Goal: Task Accomplishment & Management: Use online tool/utility

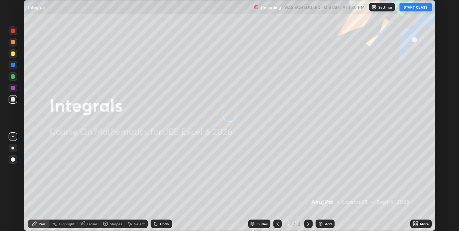
scroll to position [231, 458]
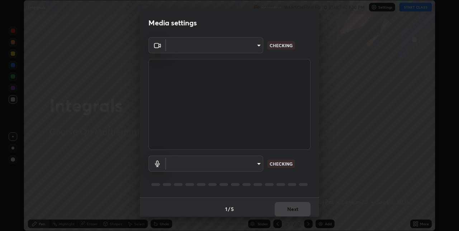
type input "e74ca63ae388f954bfaf6653c56e5440299f2e2585bfa252c10ec08d26b876d3"
click at [231, 167] on body "Erase all Integrals Recording WAS SCHEDULED TO START AT 1:30 PM Settings START …" at bounding box center [229, 115] width 459 height 231
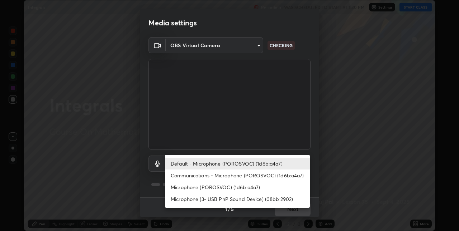
click at [215, 178] on li "Communications - Microphone (POROSVOC) (1d6b:a4a7)" at bounding box center [237, 176] width 145 height 12
type input "communications"
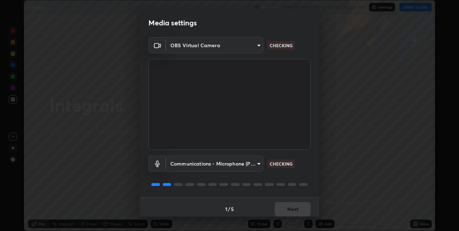
scroll to position [4, 0]
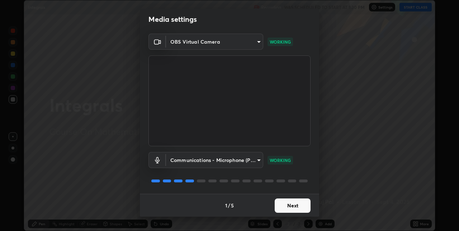
click at [288, 206] on button "Next" at bounding box center [292, 206] width 36 height 14
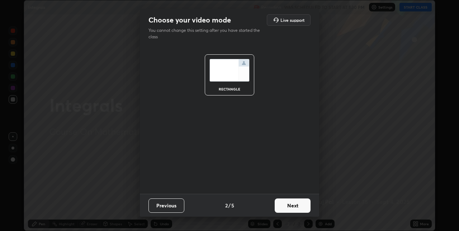
click at [295, 208] on button "Next" at bounding box center [292, 206] width 36 height 14
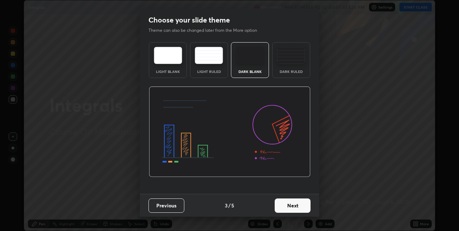
click at [297, 207] on button "Next" at bounding box center [292, 206] width 36 height 14
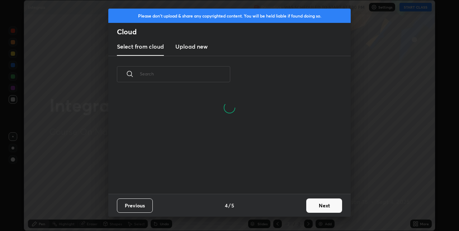
click at [309, 207] on button "Next" at bounding box center [324, 206] width 36 height 14
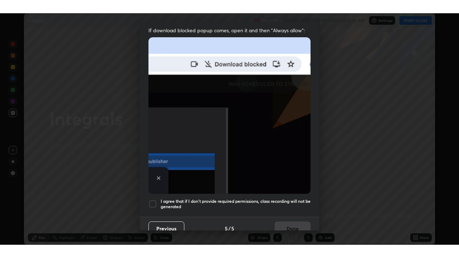
scroll to position [150, 0]
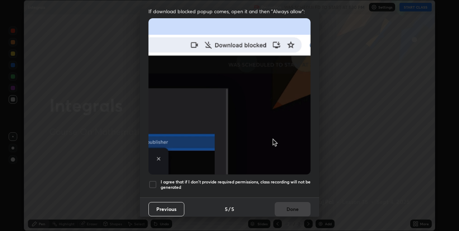
click at [154, 181] on div at bounding box center [152, 185] width 9 height 9
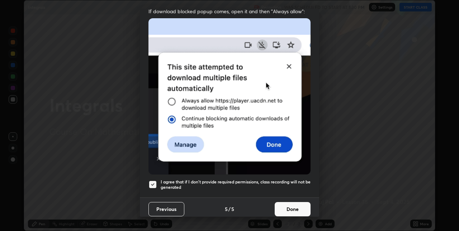
click at [297, 207] on button "Done" at bounding box center [292, 209] width 36 height 14
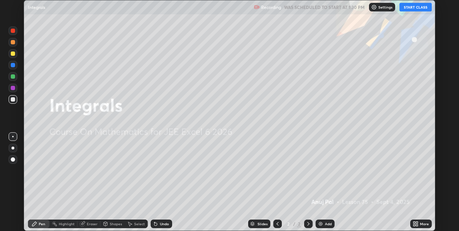
click at [408, 8] on button "START CLASS" at bounding box center [415, 7] width 32 height 9
click at [416, 223] on icon at bounding box center [417, 223] width 2 height 2
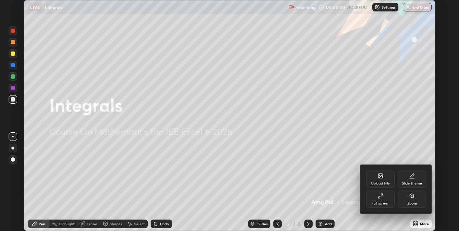
click at [379, 204] on div "Full screen" at bounding box center [380, 204] width 18 height 4
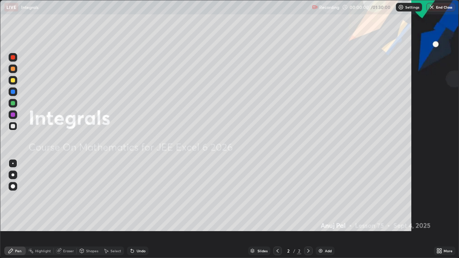
scroll to position [258, 459]
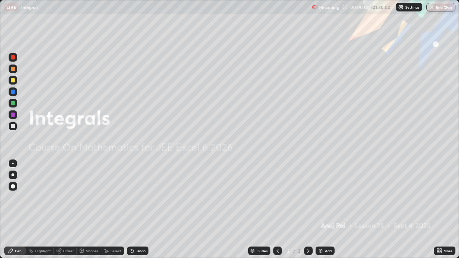
click at [326, 231] on div "Add" at bounding box center [324, 251] width 19 height 9
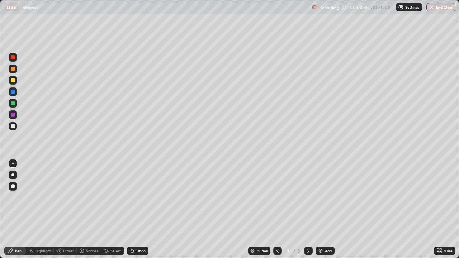
click at [12, 106] on div at bounding box center [13, 103] width 9 height 9
click at [138, 231] on div "Undo" at bounding box center [141, 251] width 9 height 4
click at [12, 129] on div at bounding box center [13, 126] width 9 height 9
click at [14, 68] on div at bounding box center [13, 69] width 4 height 4
click at [15, 128] on div at bounding box center [13, 126] width 9 height 9
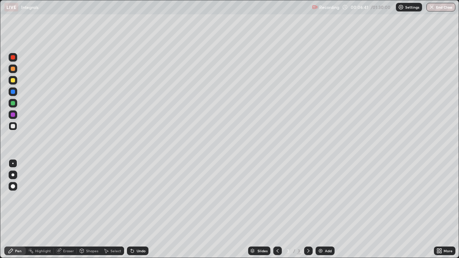
click at [68, 231] on div "Eraser" at bounding box center [68, 251] width 11 height 4
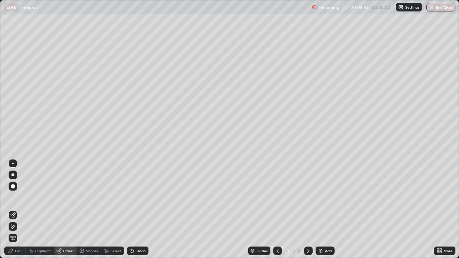
click at [21, 231] on div "Pen" at bounding box center [18, 251] width 6 height 4
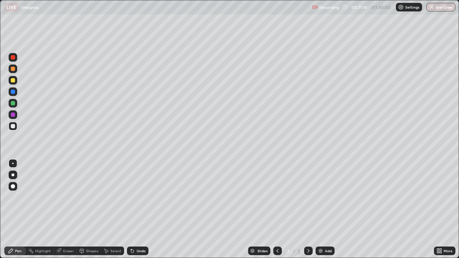
click at [13, 68] on div at bounding box center [13, 69] width 4 height 4
click at [319, 231] on img at bounding box center [320, 251] width 6 height 6
click at [13, 104] on div at bounding box center [13, 103] width 4 height 4
click at [133, 231] on icon at bounding box center [132, 251] width 6 height 6
click at [134, 231] on div "Undo" at bounding box center [138, 251] width 22 height 9
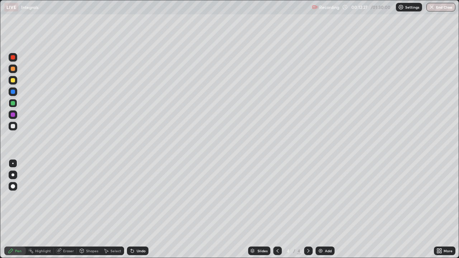
click at [13, 92] on div at bounding box center [13, 92] width 4 height 4
click at [14, 69] on div at bounding box center [13, 69] width 4 height 4
click at [14, 102] on div at bounding box center [13, 103] width 4 height 4
click at [138, 231] on div "Undo" at bounding box center [138, 251] width 22 height 9
click at [14, 116] on div at bounding box center [13, 115] width 4 height 4
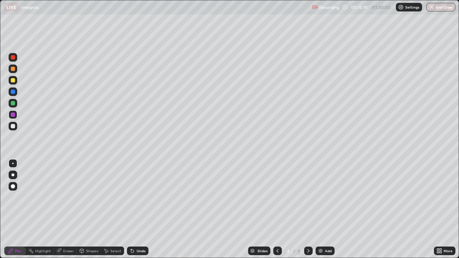
click at [14, 67] on div at bounding box center [13, 69] width 4 height 4
click at [319, 231] on img at bounding box center [320, 251] width 6 height 6
click at [137, 231] on div "Undo" at bounding box center [141, 251] width 9 height 4
click at [139, 231] on div "Undo" at bounding box center [141, 251] width 9 height 4
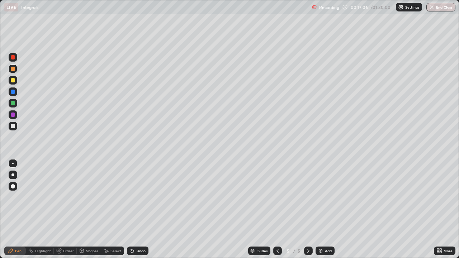
click at [16, 128] on div at bounding box center [13, 126] width 9 height 9
click at [133, 231] on icon at bounding box center [132, 251] width 6 height 6
click at [140, 231] on div "Undo" at bounding box center [138, 251] width 22 height 9
click at [143, 231] on div "Undo" at bounding box center [138, 251] width 22 height 9
click at [142, 231] on div "Undo" at bounding box center [138, 251] width 22 height 9
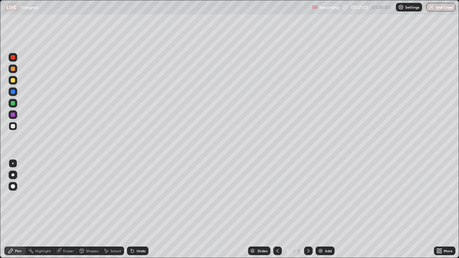
click at [139, 231] on div "Undo" at bounding box center [138, 251] width 22 height 9
click at [14, 69] on div at bounding box center [13, 69] width 4 height 4
click at [320, 231] on img at bounding box center [320, 251] width 6 height 6
click at [137, 231] on div "Undo" at bounding box center [141, 251] width 9 height 4
click at [144, 231] on div "Undo" at bounding box center [138, 251] width 22 height 9
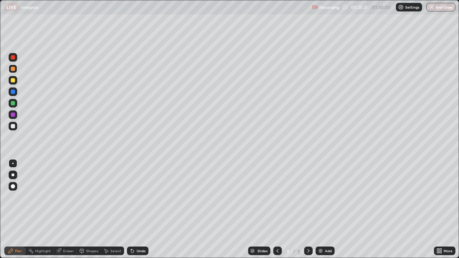
click at [14, 126] on div at bounding box center [13, 126] width 4 height 4
click at [141, 231] on div "Undo" at bounding box center [141, 251] width 9 height 4
click at [67, 231] on div "Eraser" at bounding box center [68, 251] width 11 height 4
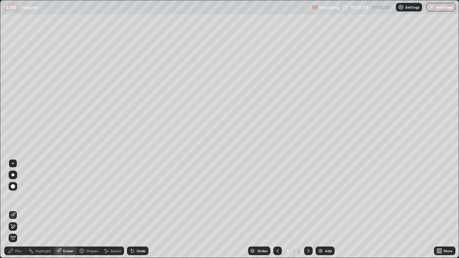
click at [15, 231] on div "Pen" at bounding box center [15, 251] width 22 height 9
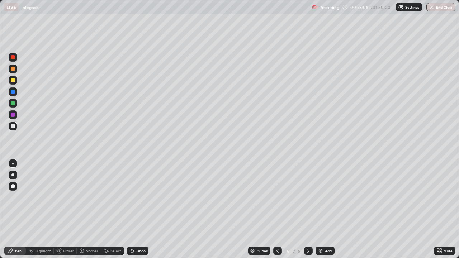
click at [131, 231] on icon at bounding box center [132, 251] width 3 height 3
click at [139, 231] on div "Undo" at bounding box center [141, 251] width 9 height 4
click at [138, 231] on div "Undo" at bounding box center [141, 251] width 9 height 4
click at [13, 69] on div at bounding box center [13, 69] width 4 height 4
click at [14, 103] on div at bounding box center [13, 103] width 4 height 4
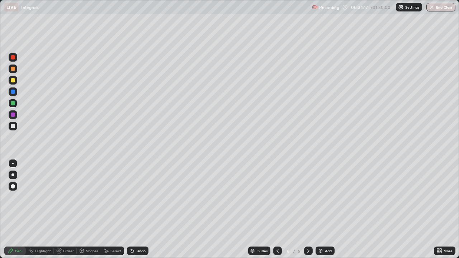
click at [319, 231] on img at bounding box center [320, 251] width 6 height 6
click at [138, 231] on div "Undo" at bounding box center [141, 251] width 9 height 4
click at [139, 231] on div "Undo" at bounding box center [141, 251] width 9 height 4
click at [15, 127] on div at bounding box center [13, 126] width 9 height 9
click at [14, 70] on div at bounding box center [13, 69] width 4 height 4
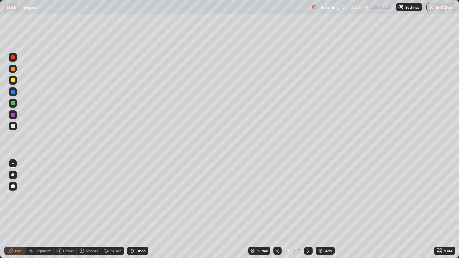
click at [14, 126] on div at bounding box center [13, 126] width 4 height 4
click at [140, 231] on div "Undo" at bounding box center [141, 251] width 9 height 4
click at [13, 104] on div at bounding box center [13, 103] width 4 height 4
click at [321, 231] on img at bounding box center [320, 251] width 6 height 6
click at [13, 115] on div at bounding box center [13, 115] width 4 height 4
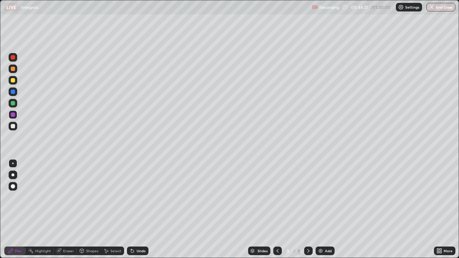
click at [14, 127] on div at bounding box center [13, 126] width 4 height 4
click at [66, 231] on div "Eraser" at bounding box center [68, 251] width 11 height 4
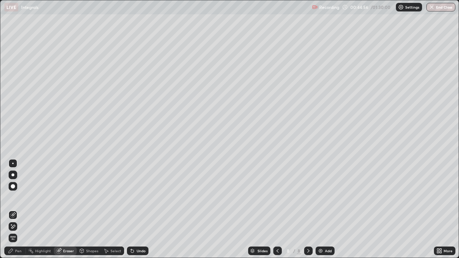
click at [18, 231] on div "Pen" at bounding box center [18, 251] width 6 height 4
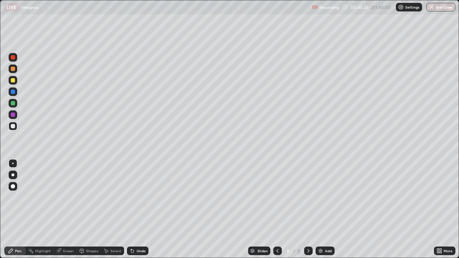
click at [12, 70] on div at bounding box center [13, 69] width 4 height 4
click at [16, 125] on div at bounding box center [13, 126] width 9 height 9
click at [143, 231] on div "Undo" at bounding box center [138, 251] width 22 height 9
click at [139, 231] on div "Undo" at bounding box center [141, 251] width 9 height 4
click at [15, 71] on div at bounding box center [13, 69] width 9 height 9
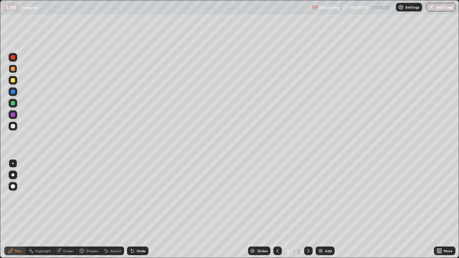
click at [320, 231] on img at bounding box center [320, 251] width 6 height 6
click at [137, 231] on div "Undo" at bounding box center [141, 251] width 9 height 4
click at [66, 231] on div "Eraser" at bounding box center [65, 251] width 23 height 9
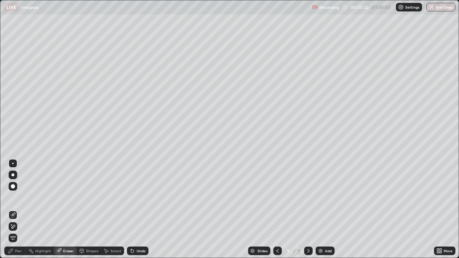
click at [20, 231] on div "Pen" at bounding box center [18, 251] width 6 height 4
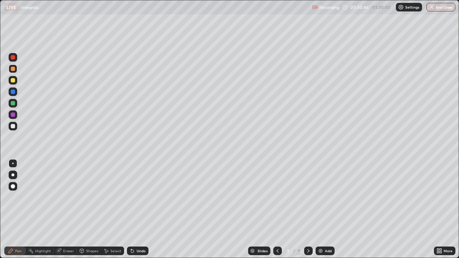
click at [16, 126] on div at bounding box center [13, 126] width 9 height 9
click at [137, 231] on div "Undo" at bounding box center [141, 251] width 9 height 4
click at [142, 231] on div "Undo" at bounding box center [141, 251] width 9 height 4
click at [322, 231] on img at bounding box center [320, 251] width 6 height 6
click at [14, 71] on div at bounding box center [13, 69] width 4 height 4
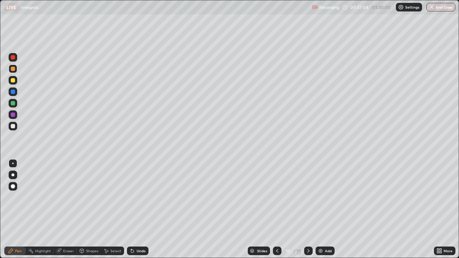
click at [143, 231] on div "Undo" at bounding box center [138, 251] width 22 height 9
click at [145, 231] on div "Undo" at bounding box center [138, 251] width 22 height 9
click at [16, 129] on div at bounding box center [13, 126] width 9 height 9
click at [139, 231] on div "Undo" at bounding box center [141, 251] width 9 height 4
click at [140, 231] on div "Undo" at bounding box center [141, 251] width 9 height 4
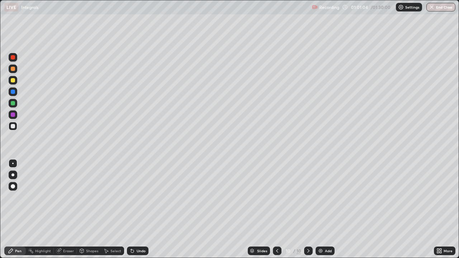
click at [143, 231] on div "Undo" at bounding box center [138, 251] width 22 height 9
click at [13, 104] on div at bounding box center [13, 103] width 4 height 4
click at [14, 127] on div at bounding box center [13, 126] width 4 height 4
click at [13, 104] on div at bounding box center [13, 103] width 4 height 4
click at [322, 231] on img at bounding box center [320, 251] width 6 height 6
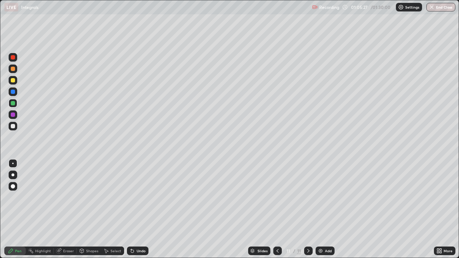
click at [14, 81] on div at bounding box center [13, 80] width 4 height 4
click at [15, 103] on div at bounding box center [13, 103] width 4 height 4
click at [144, 231] on div "Undo" at bounding box center [141, 251] width 9 height 4
click at [146, 231] on div "Undo" at bounding box center [138, 251] width 22 height 9
click at [12, 126] on div at bounding box center [13, 126] width 4 height 4
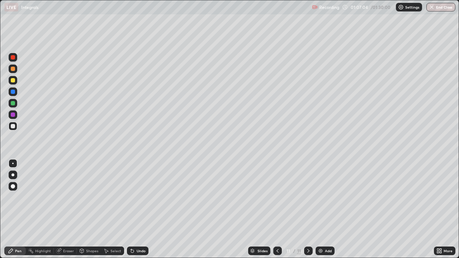
click at [138, 231] on div "Undo" at bounding box center [141, 251] width 9 height 4
click at [14, 104] on div at bounding box center [13, 103] width 4 height 4
click at [13, 126] on div at bounding box center [13, 126] width 4 height 4
click at [14, 80] on div at bounding box center [13, 80] width 4 height 4
click at [16, 127] on div at bounding box center [13, 126] width 9 height 9
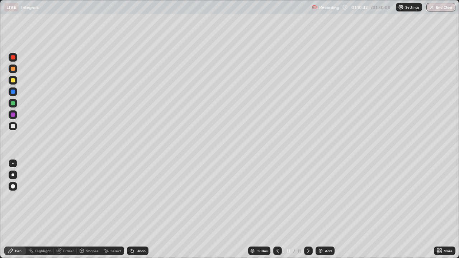
click at [14, 104] on div at bounding box center [13, 103] width 4 height 4
click at [13, 126] on div at bounding box center [13, 126] width 4 height 4
click at [321, 231] on img at bounding box center [320, 251] width 6 height 6
click at [15, 80] on div at bounding box center [13, 80] width 9 height 9
click at [137, 231] on div "Undo" at bounding box center [141, 251] width 9 height 4
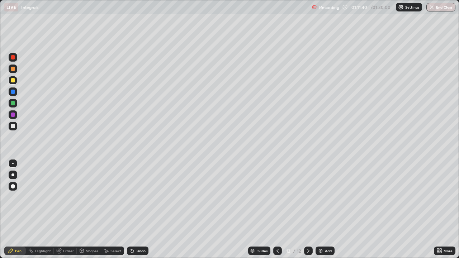
click at [133, 231] on icon at bounding box center [132, 251] width 6 height 6
click at [137, 231] on div "Undo" at bounding box center [141, 251] width 9 height 4
click at [14, 104] on div at bounding box center [13, 103] width 4 height 4
click at [277, 231] on icon at bounding box center [277, 251] width 6 height 6
click at [307, 231] on icon at bounding box center [308, 251] width 6 height 6
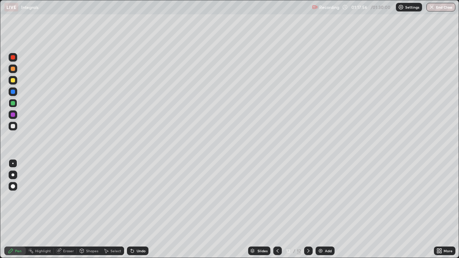
click at [13, 126] on div at bounding box center [13, 126] width 4 height 4
click at [134, 231] on div "Undo" at bounding box center [138, 251] width 22 height 9
click at [131, 231] on icon at bounding box center [131, 249] width 1 height 1
click at [14, 102] on div at bounding box center [13, 103] width 4 height 4
click at [14, 126] on div at bounding box center [13, 126] width 4 height 4
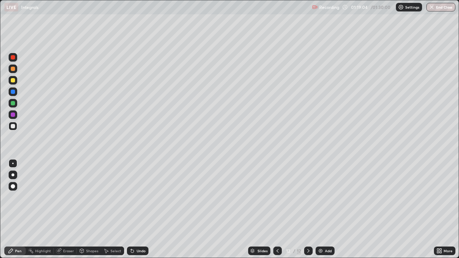
click at [136, 231] on div "Undo" at bounding box center [138, 251] width 22 height 9
click at [14, 115] on div at bounding box center [13, 115] width 4 height 4
click at [13, 104] on div at bounding box center [13, 103] width 4 height 4
click at [140, 231] on div "Undo" at bounding box center [141, 251] width 9 height 4
click at [142, 231] on div "Undo" at bounding box center [141, 251] width 9 height 4
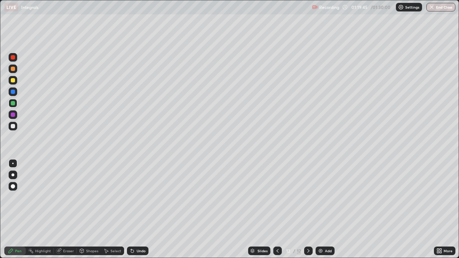
click at [11, 125] on div at bounding box center [13, 126] width 4 height 4
click at [137, 231] on div "Undo" at bounding box center [141, 251] width 9 height 4
click at [137, 231] on div "Undo" at bounding box center [138, 251] width 22 height 9
click at [134, 231] on div "Undo" at bounding box center [138, 251] width 22 height 9
click at [13, 102] on div at bounding box center [13, 103] width 4 height 4
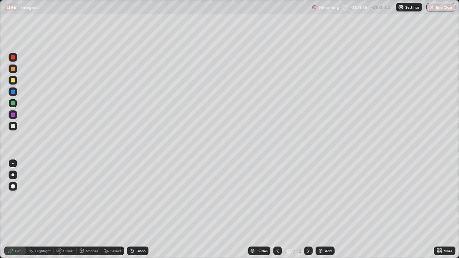
click at [15, 127] on div at bounding box center [13, 126] width 9 height 9
click at [14, 68] on div at bounding box center [13, 69] width 4 height 4
click at [320, 231] on img at bounding box center [320, 251] width 6 height 6
click at [135, 231] on div "Undo" at bounding box center [138, 251] width 22 height 9
click at [15, 127] on div at bounding box center [13, 126] width 9 height 9
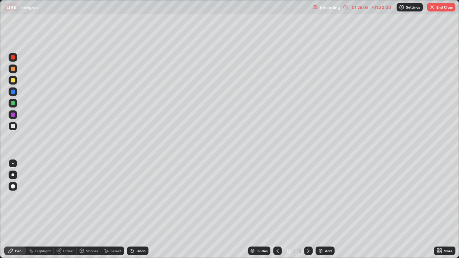
click at [137, 231] on div "Undo" at bounding box center [141, 251] width 9 height 4
click at [136, 231] on div "Undo" at bounding box center [138, 251] width 22 height 9
click at [141, 231] on div "Undo" at bounding box center [138, 251] width 22 height 9
click at [140, 231] on div "Undo" at bounding box center [141, 251] width 9 height 4
click at [141, 231] on div "Undo" at bounding box center [141, 251] width 9 height 4
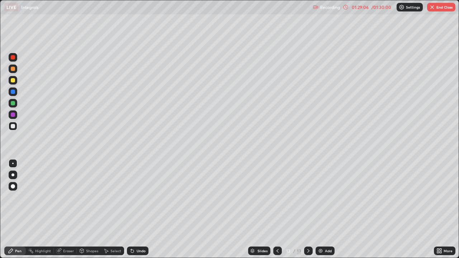
click at [141, 231] on div "Undo" at bounding box center [138, 251] width 22 height 9
click at [139, 231] on div "Undo" at bounding box center [141, 251] width 9 height 4
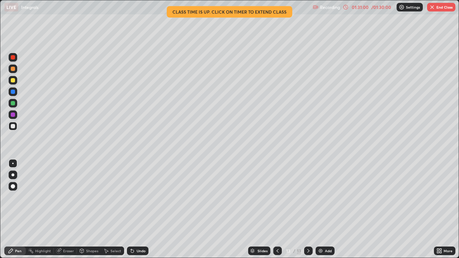
click at [435, 8] on button "End Class" at bounding box center [441, 7] width 28 height 9
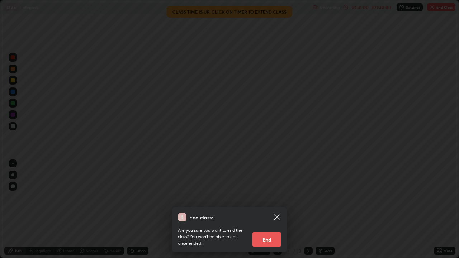
click at [268, 231] on button "End" at bounding box center [266, 239] width 29 height 14
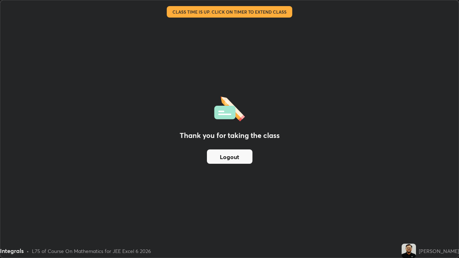
click at [230, 158] on button "Logout" at bounding box center [230, 156] width 46 height 14
